Goal: Task Accomplishment & Management: Complete application form

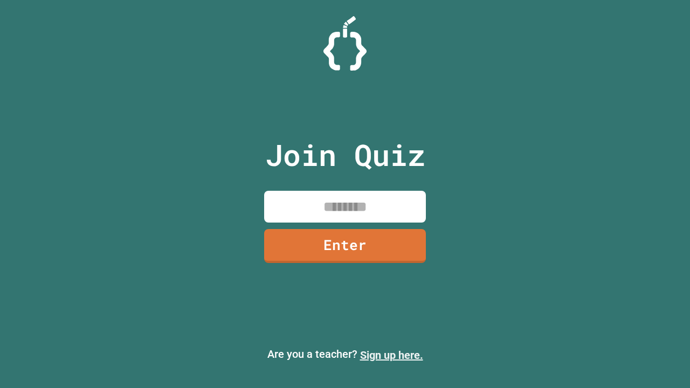
click at [391, 355] on link "Sign up here." at bounding box center [391, 355] width 63 height 13
